Goal: Transaction & Acquisition: Purchase product/service

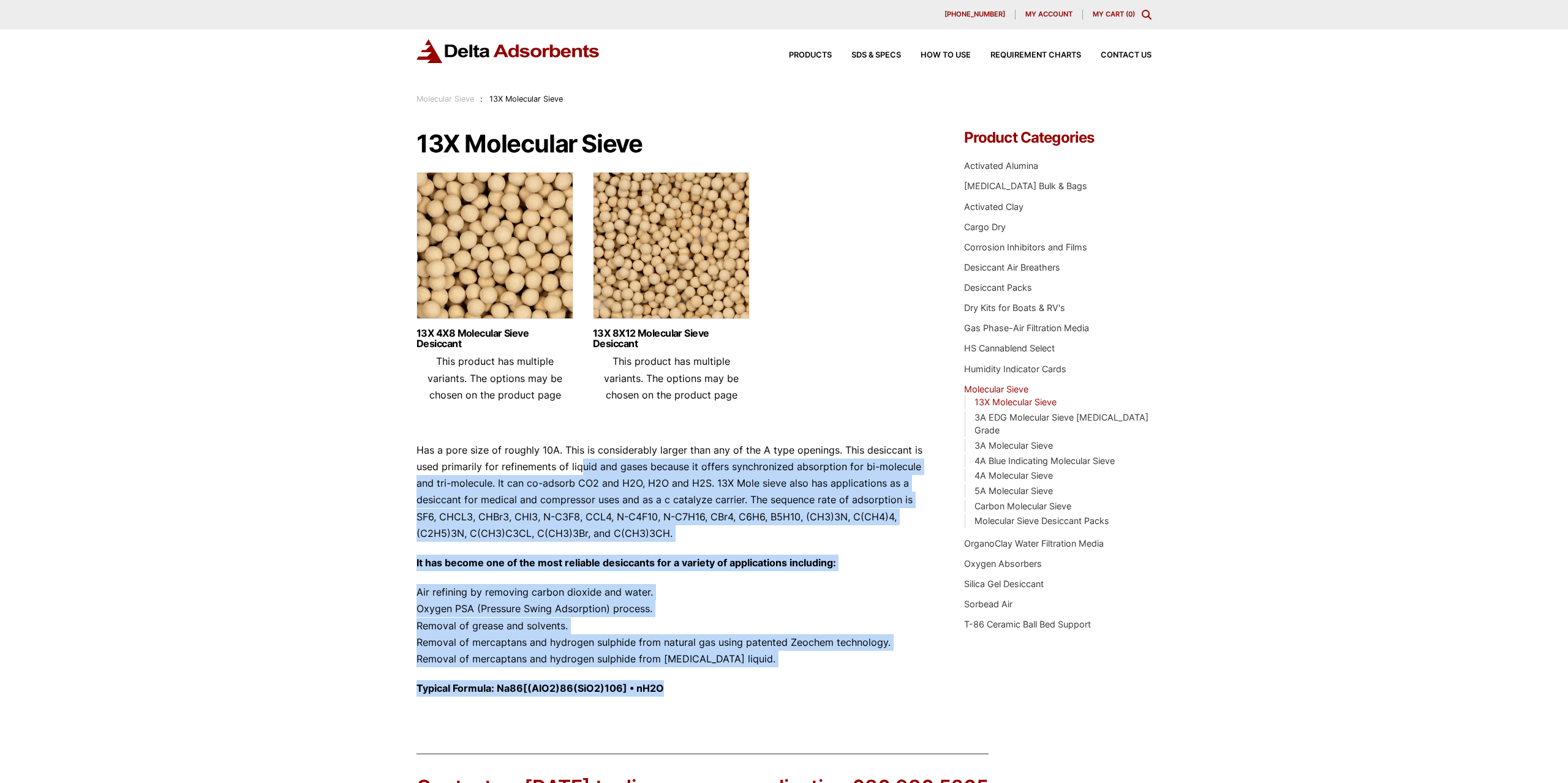
drag, startPoint x: 587, startPoint y: 462, endPoint x: 778, endPoint y: 694, distance: 300.5
click at [778, 694] on div "Has a pore size of roughly 10A. This is considerably larger than any of the A t…" at bounding box center [672, 569] width 511 height 255
click at [720, 565] on strong "It has become one of the most reliable desiccants for a variety of applications…" at bounding box center [626, 563] width 420 height 12
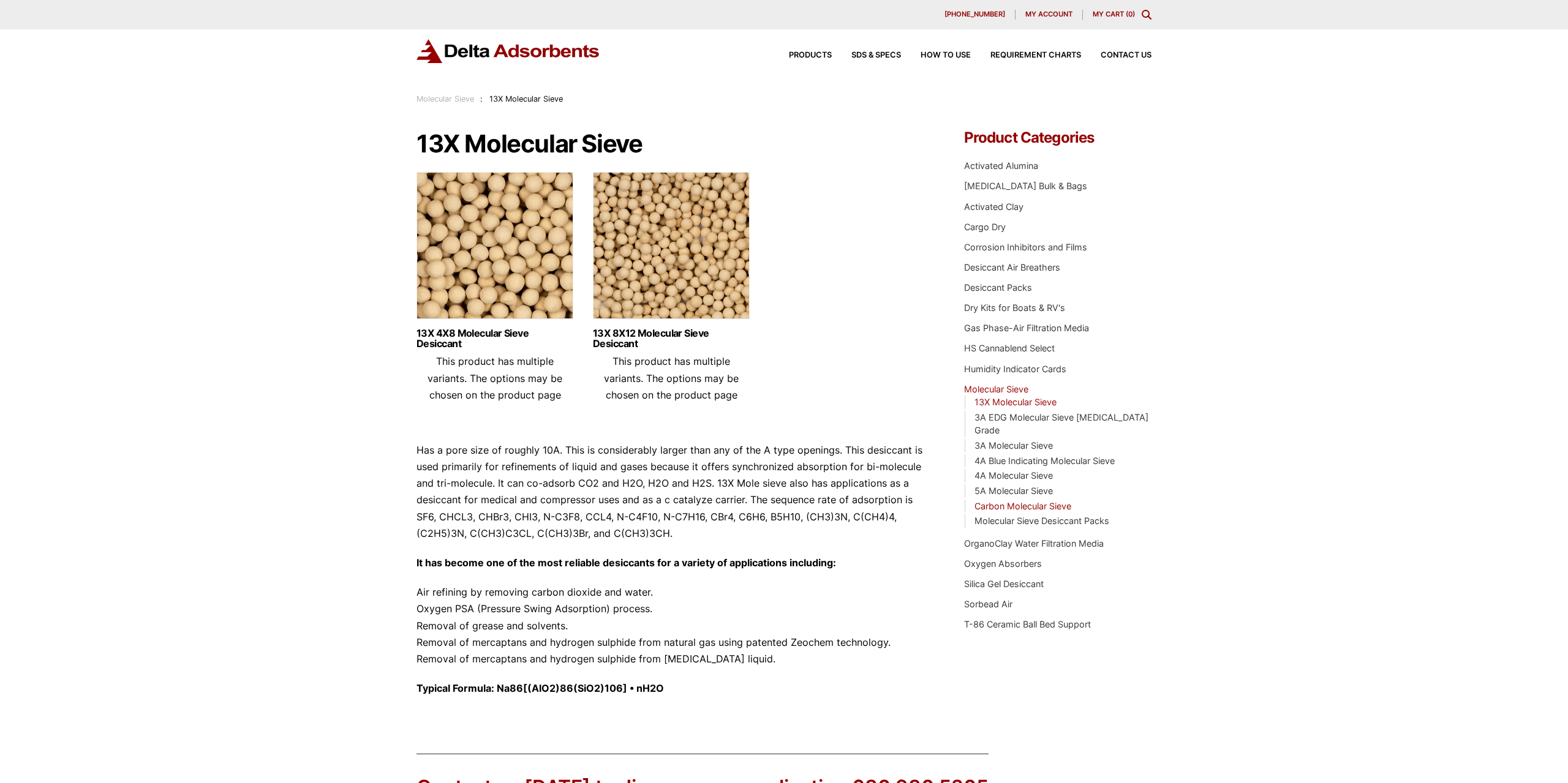
click at [1011, 501] on link "Carbon Molecular Sieve" at bounding box center [1022, 506] width 96 height 10
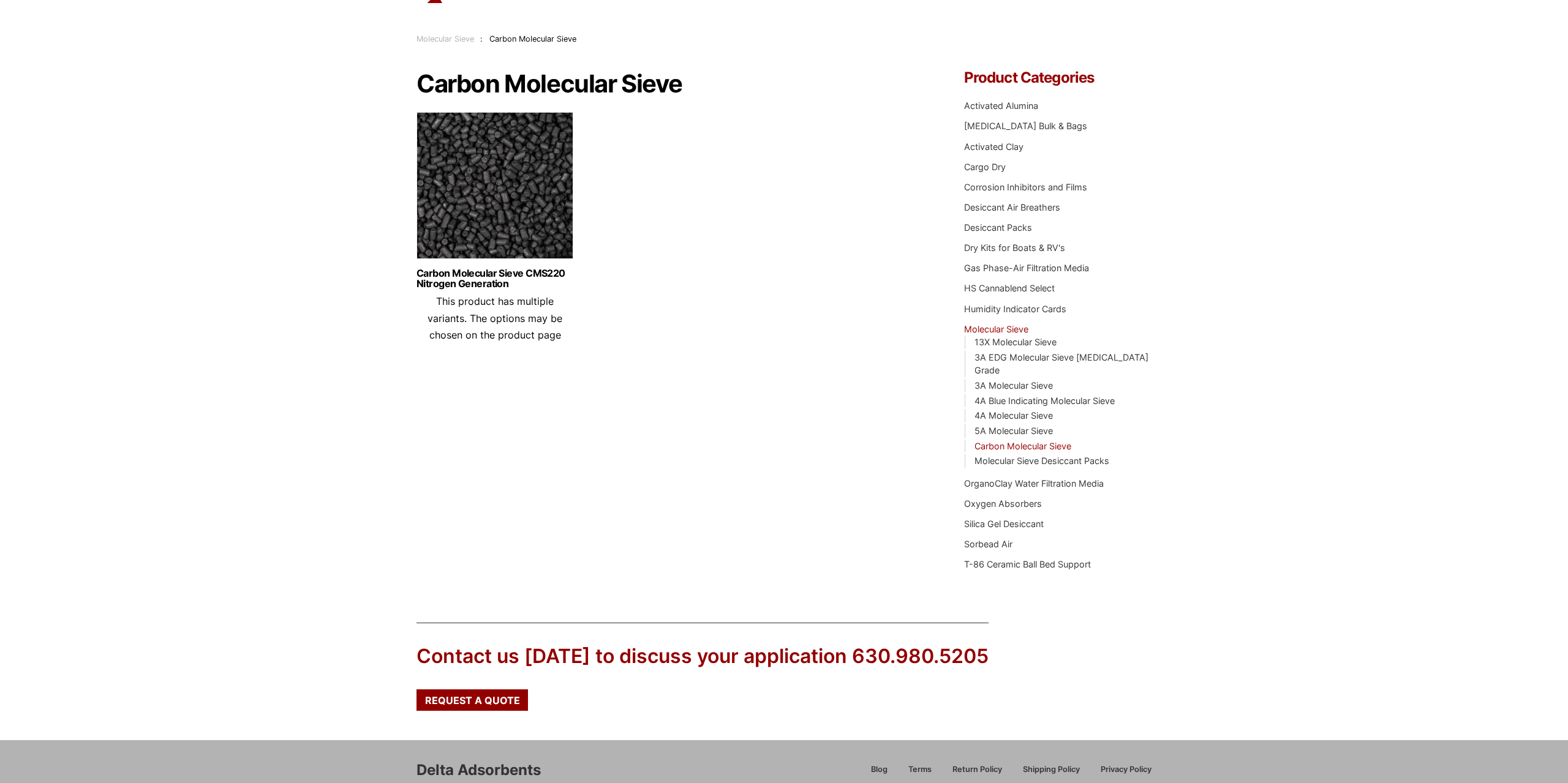
scroll to position [127, 0]
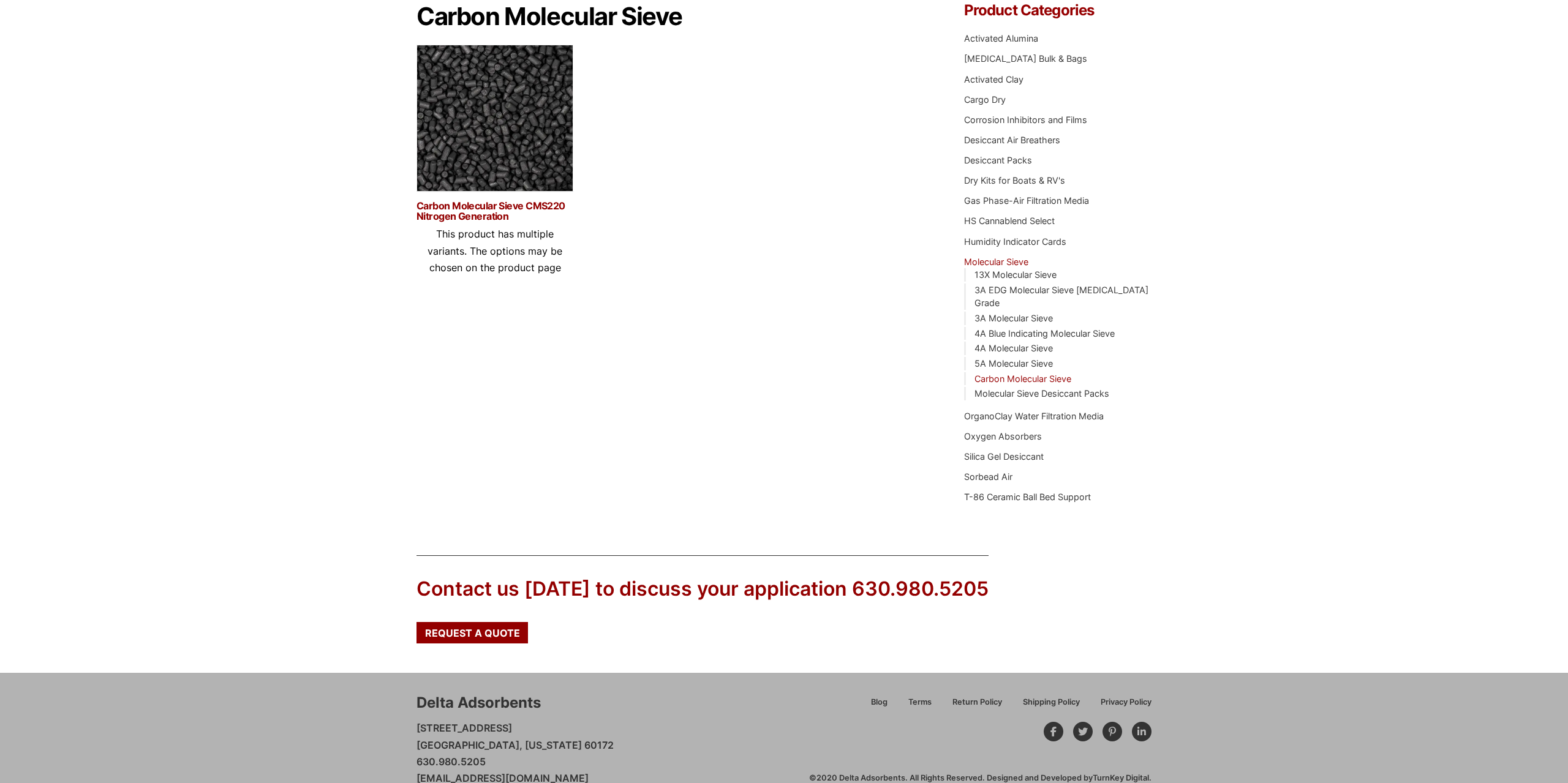
click at [488, 213] on link "Carbon Molecular Sieve CMS220 Nitrogen Generation" at bounding box center [495, 211] width 157 height 21
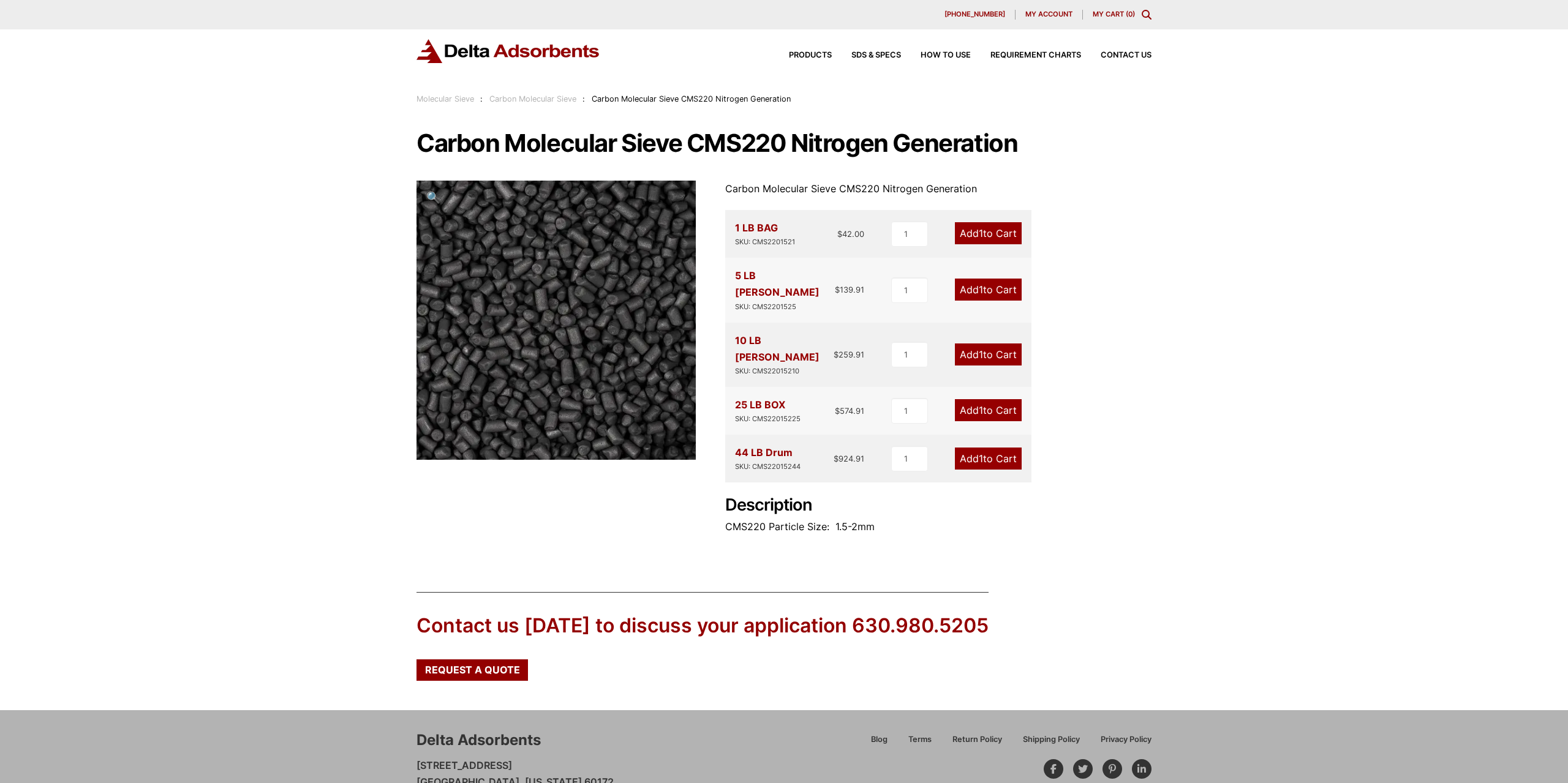
click at [468, 268] on img at bounding box center [659, 384] width 613 height 612
